Goal: Task Accomplishment & Management: Use online tool/utility

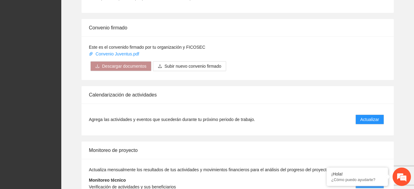
scroll to position [498, 0]
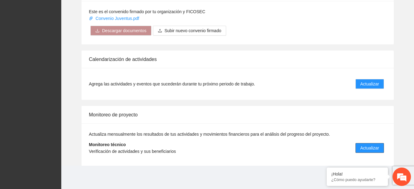
click at [364, 148] on span "Actualizar" at bounding box center [369, 147] width 19 height 7
click at [327, 168] on em at bounding box center [326, 168] width 6 height 6
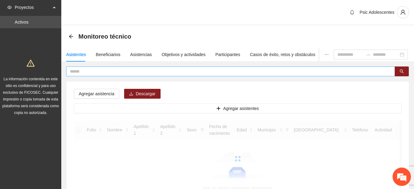
click at [134, 69] on input "text" at bounding box center [228, 71] width 316 height 7
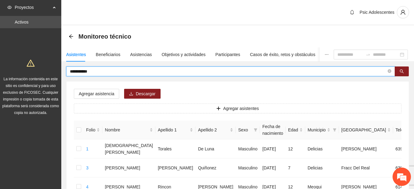
type input "**********"
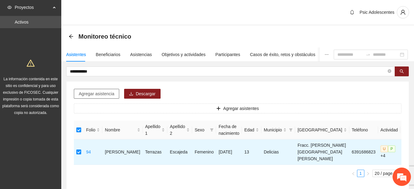
click at [91, 93] on span "Agregar asistencia" at bounding box center [97, 93] width 36 height 7
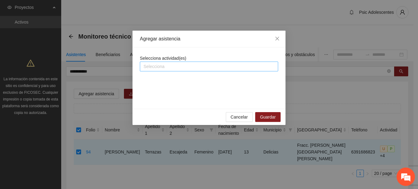
click at [146, 71] on div "Selecciona" at bounding box center [209, 67] width 138 height 10
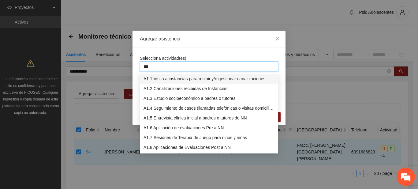
type input "****"
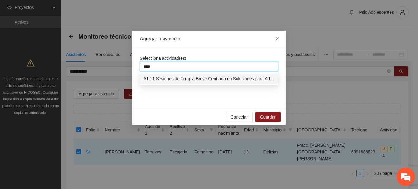
click at [156, 79] on div "A1.11 Sesiones de Terapia Breve Centrada en Soluciones para Adolescentes" at bounding box center [209, 78] width 131 height 7
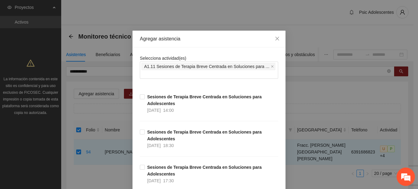
click at [214, 42] on div "Agregar asistencia" at bounding box center [209, 39] width 138 height 7
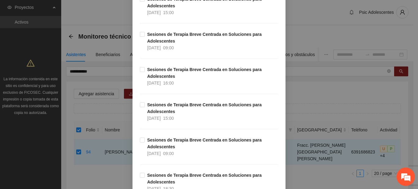
scroll to position [1366, 0]
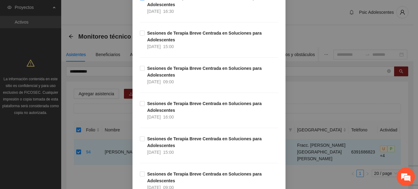
click at [145, 7] on span "Sesiones de Terapia Breve Centrada en Soluciones para Adolescentes [DATE] 16:30" at bounding box center [211, 4] width 133 height 20
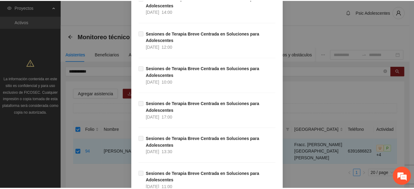
scroll to position [9630, 0]
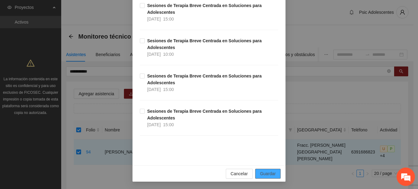
click at [257, 170] on button "Guardar" at bounding box center [267, 174] width 25 height 10
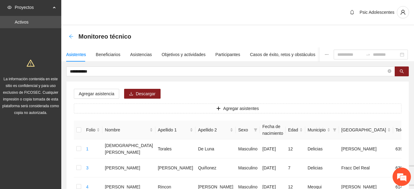
click at [71, 36] on icon "arrow-left" at bounding box center [71, 36] width 5 height 5
